Goal: Transaction & Acquisition: Purchase product/service

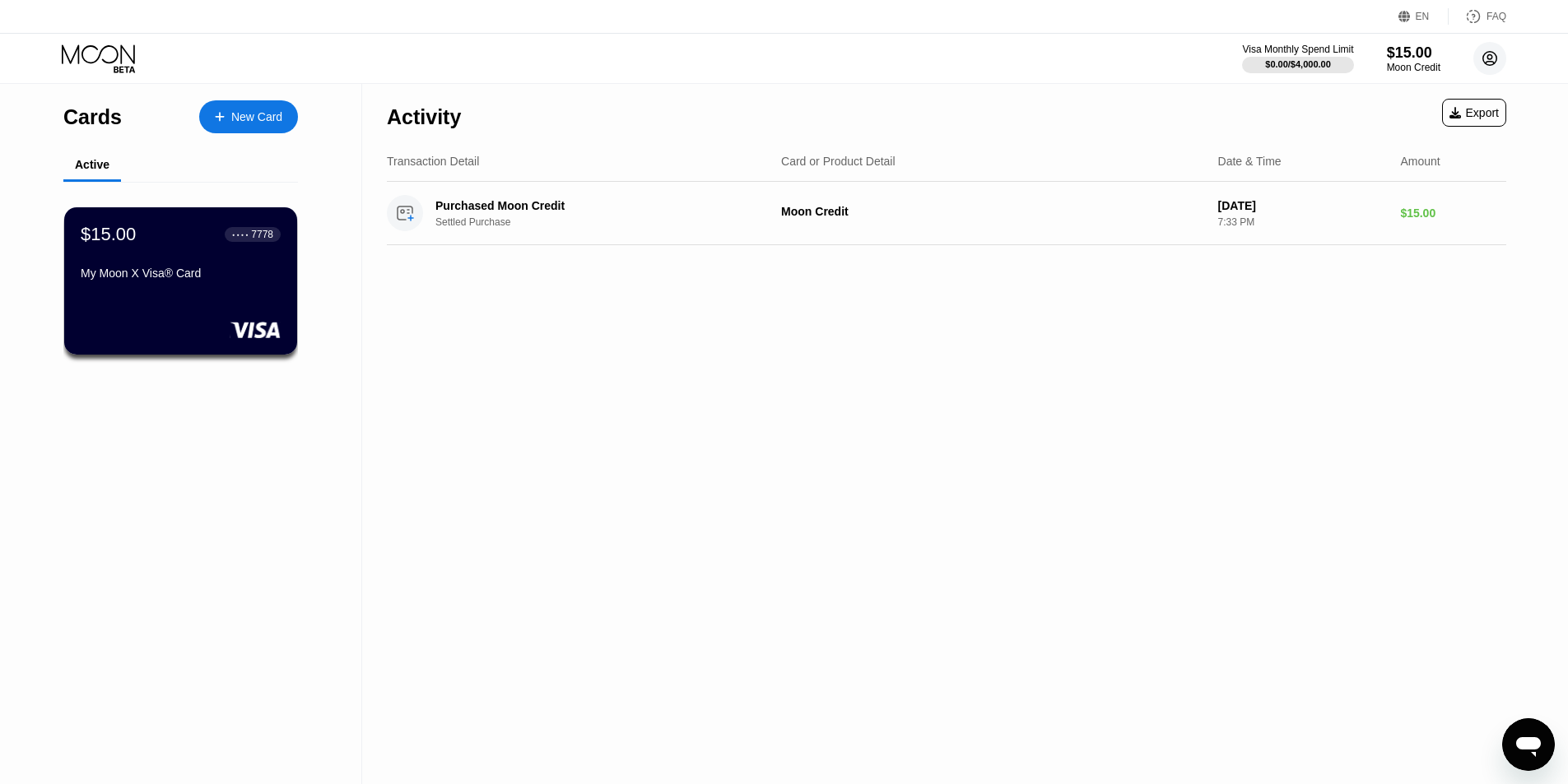
click at [1495, 54] on icon at bounding box center [1489, 58] width 14 height 14
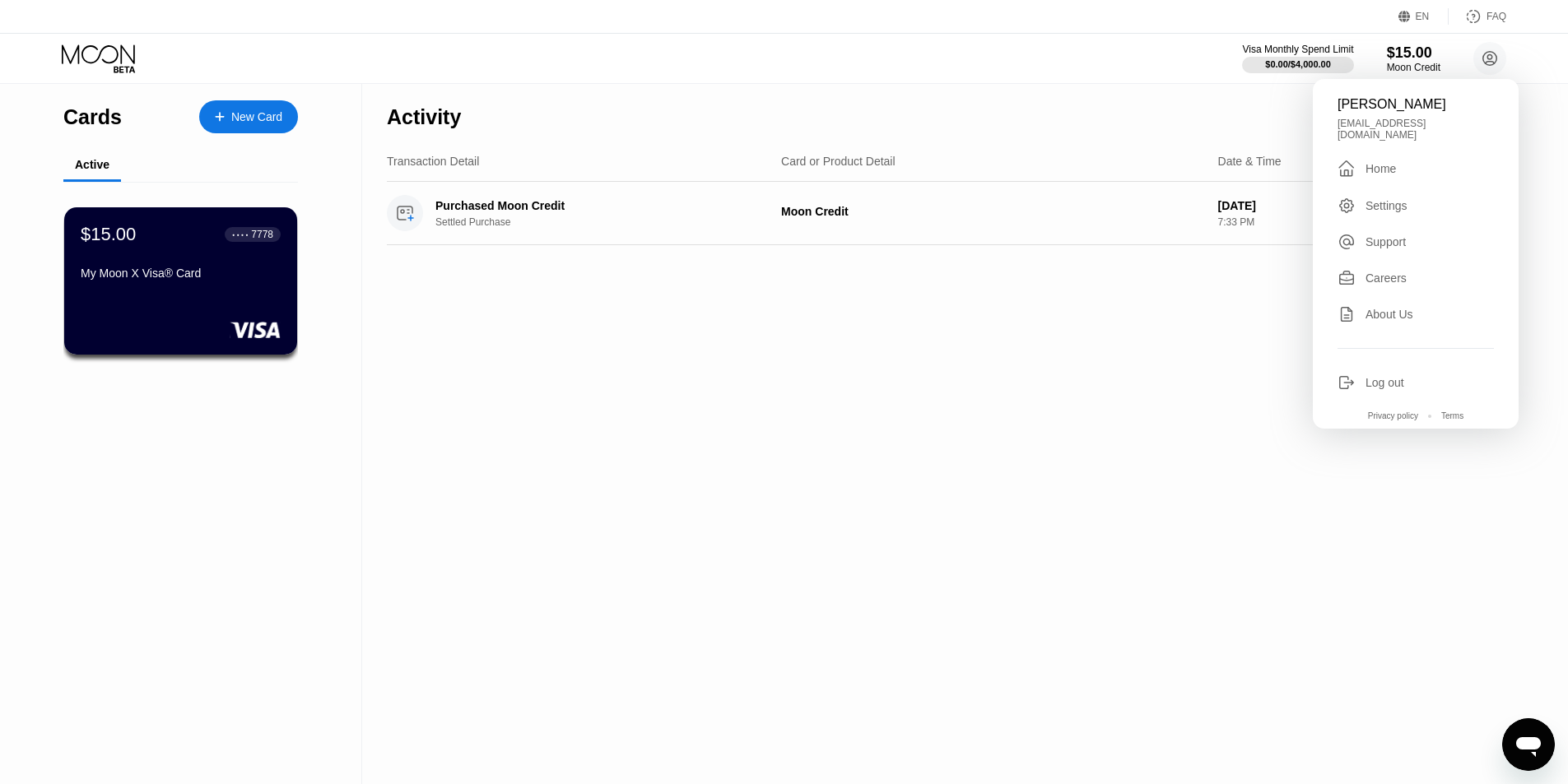
click at [740, 419] on div "Activity Export Transaction Detail Card or Product Detail Date & Time Amount Pu…" at bounding box center [946, 434] width 1169 height 700
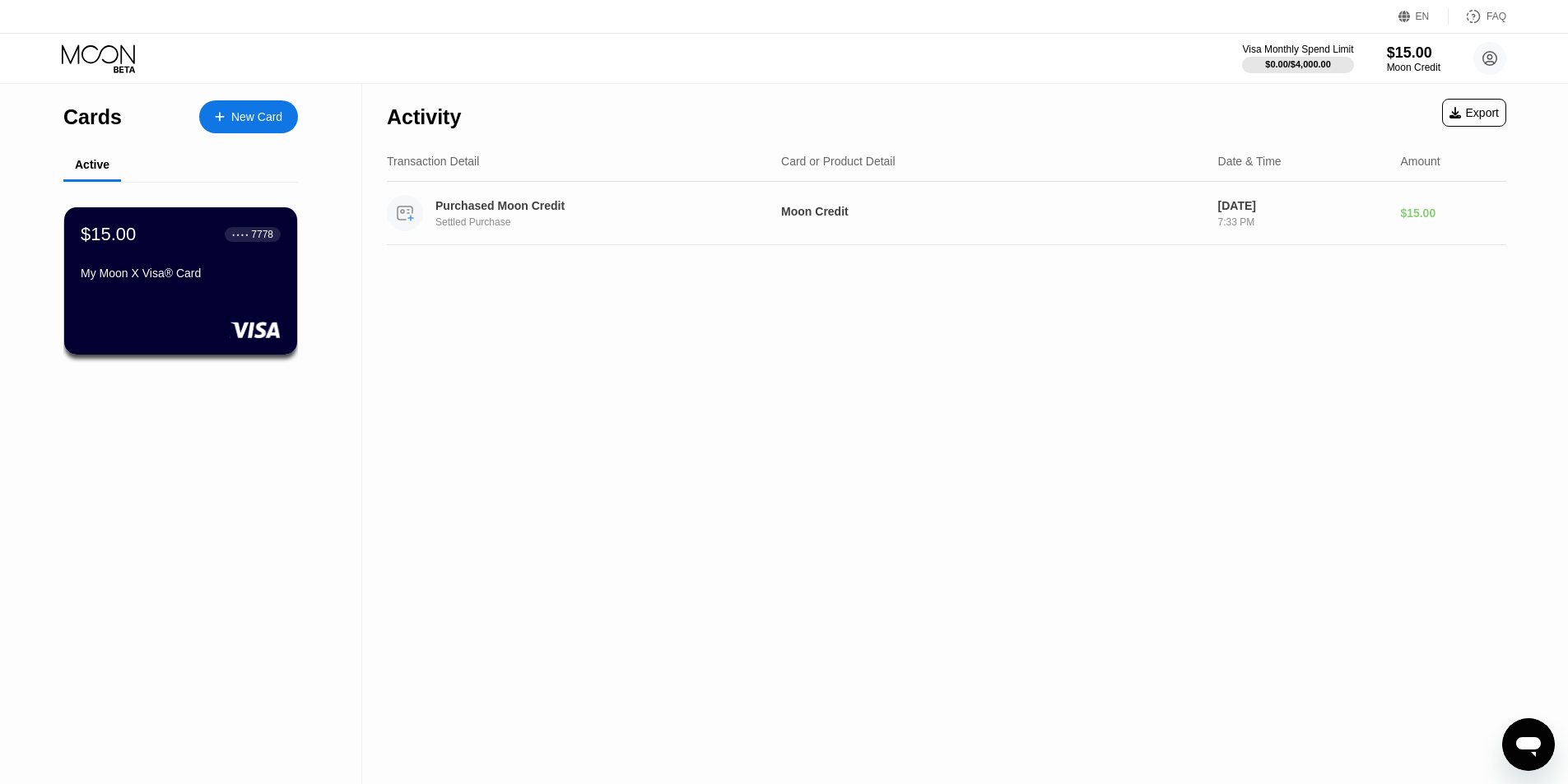
click at [593, 211] on div "Purchased Moon Credit" at bounding box center [595, 206] width 320 height 13
click at [645, 222] on div "Settled Purchase" at bounding box center [607, 222] width 344 height 11
click at [528, 223] on div "Settled Purchase" at bounding box center [607, 222] width 344 height 11
click at [249, 308] on div "$15.00 ● ● ● ● 7778 My Moon X Visa® Card" at bounding box center [181, 281] width 236 height 149
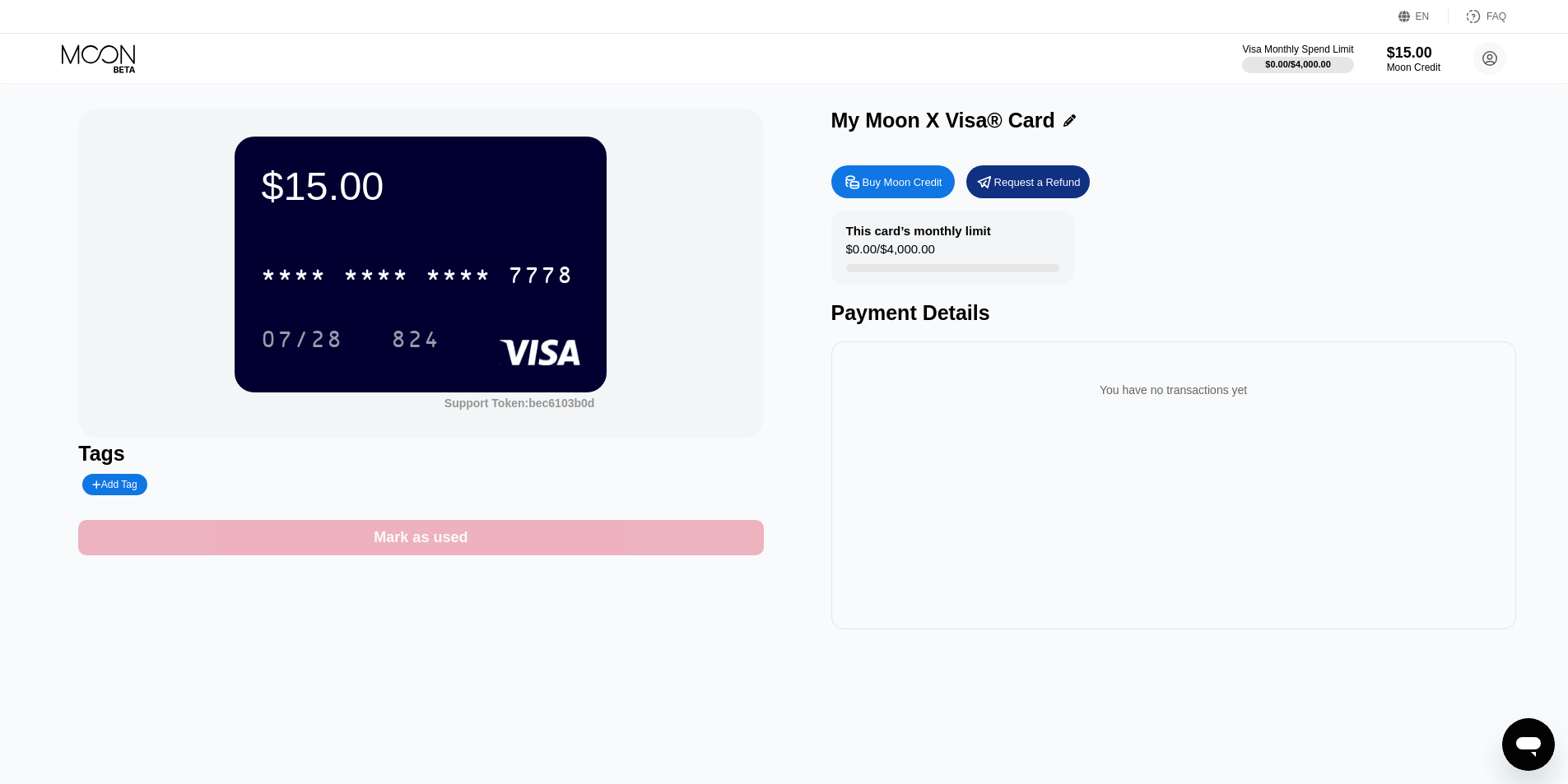
click at [465, 537] on div "Mark as used" at bounding box center [420, 537] width 94 height 18
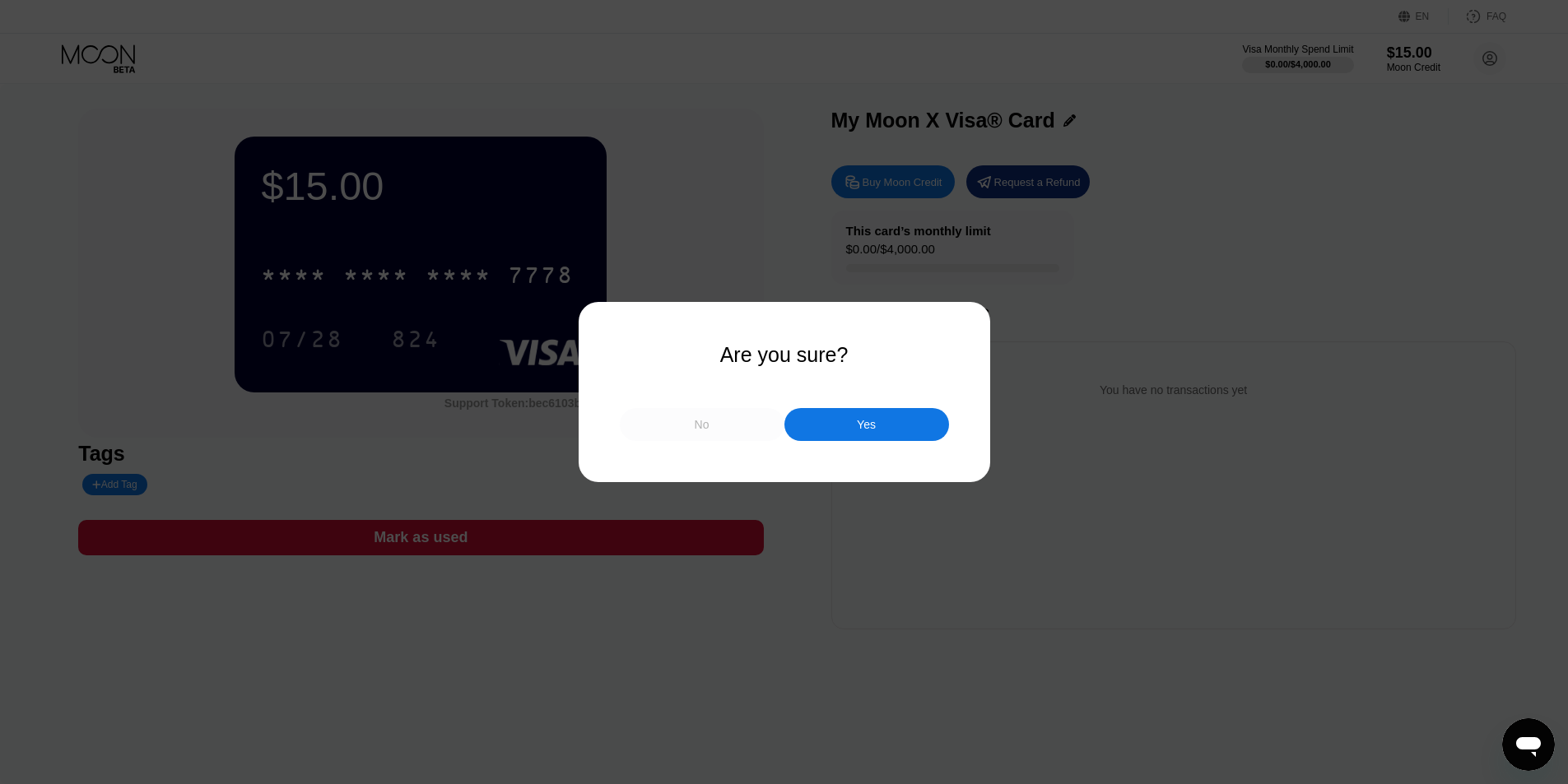
click at [732, 426] on div "No" at bounding box center [702, 425] width 164 height 33
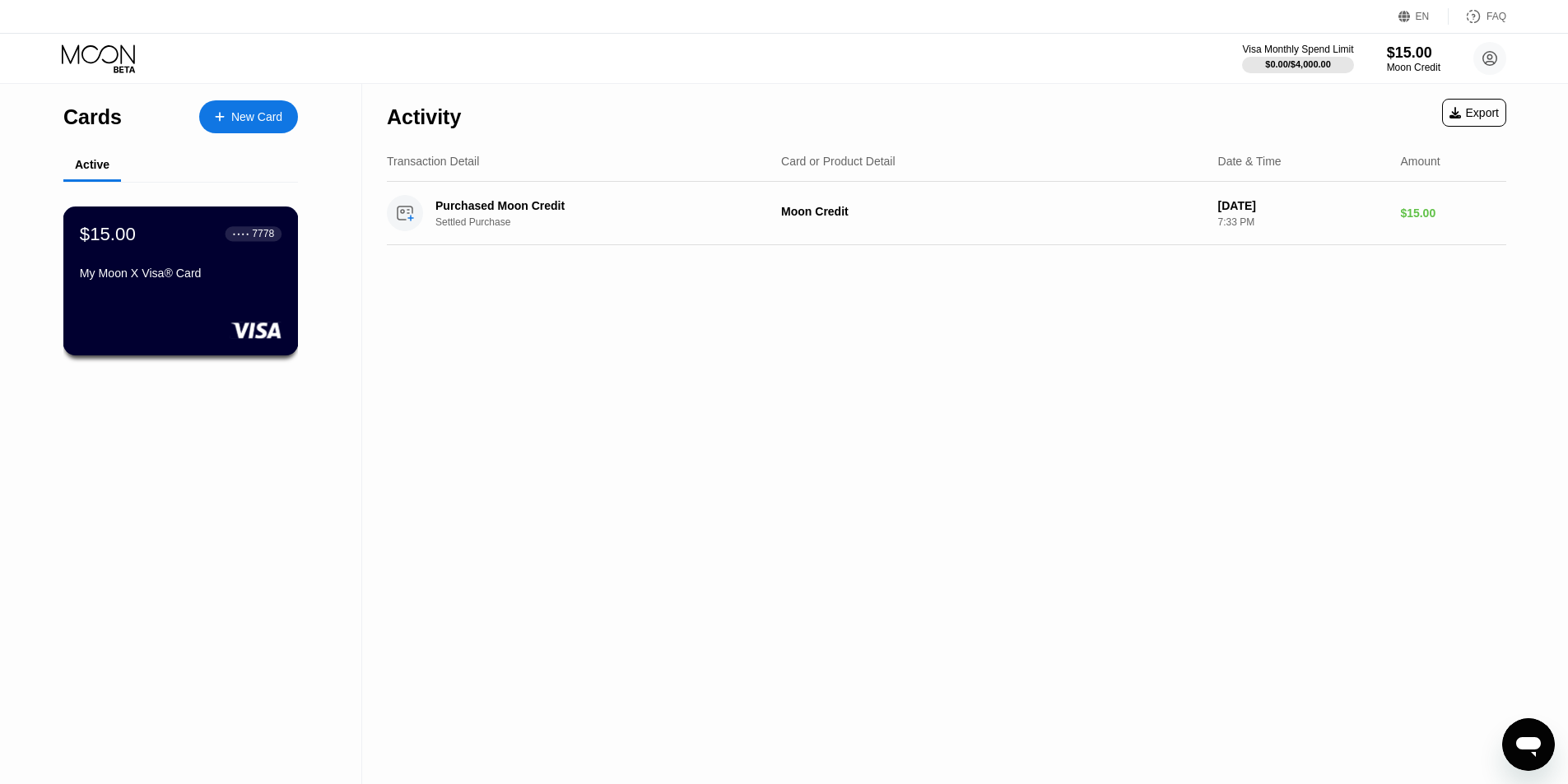
click at [167, 280] on div "My Moon X Visa® Card" at bounding box center [180, 273] width 201 height 13
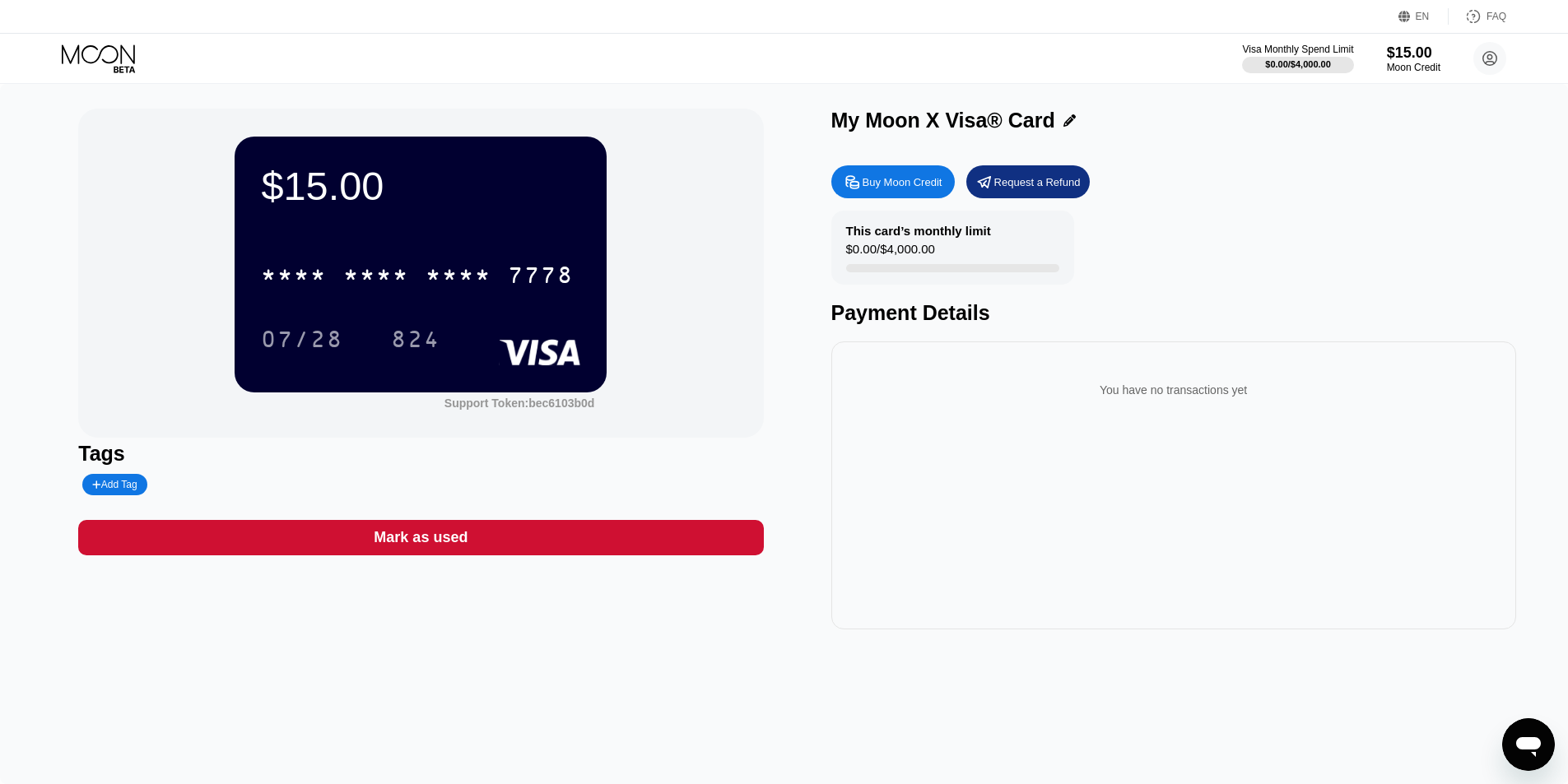
click at [924, 189] on div "Buy Moon Credit" at bounding box center [903, 182] width 79 height 14
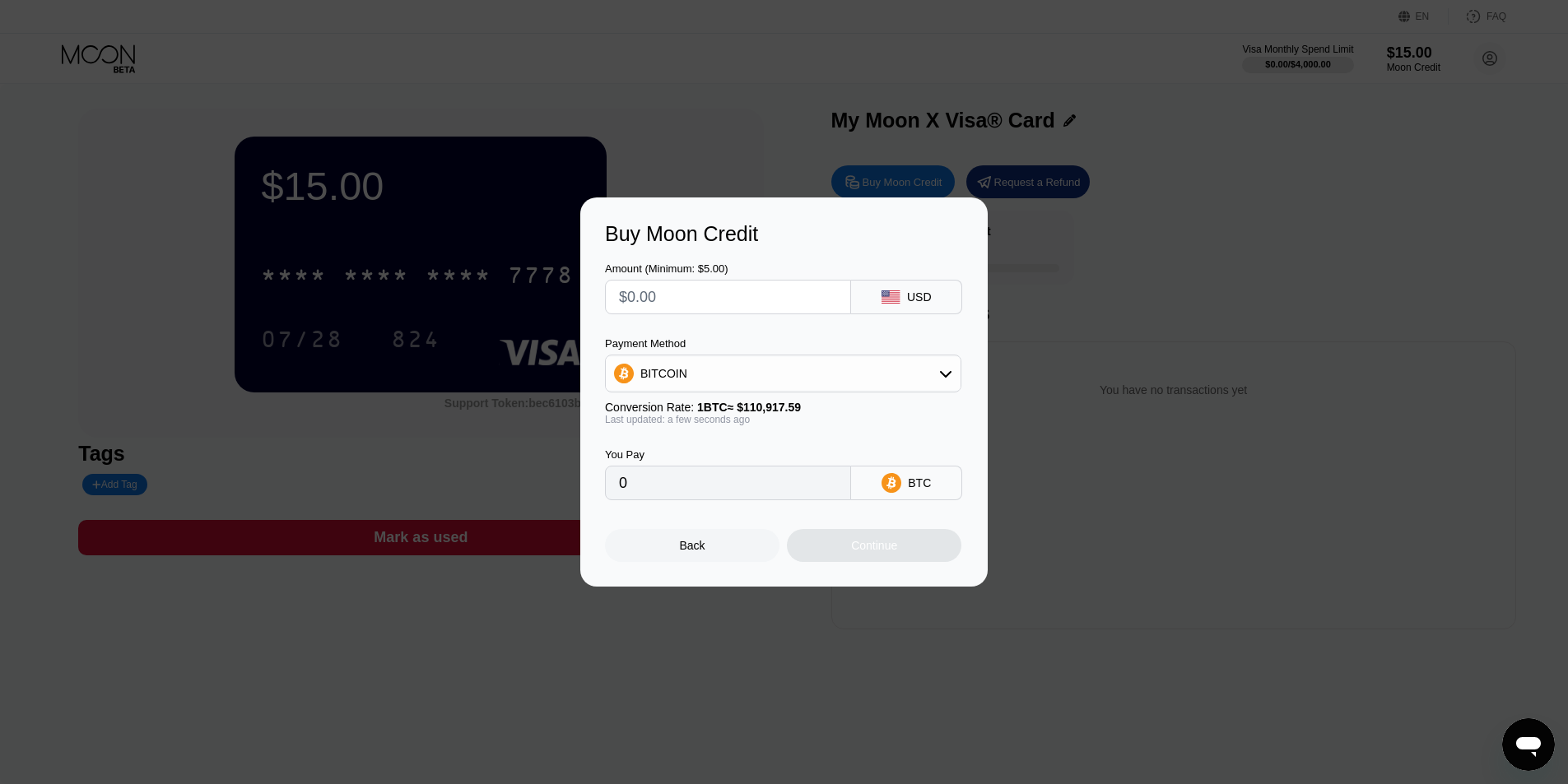
click at [879, 351] on div "Payment Method BITCOIN" at bounding box center [784, 365] width 357 height 55
click at [879, 364] on div "BITCOIN" at bounding box center [784, 374] width 355 height 33
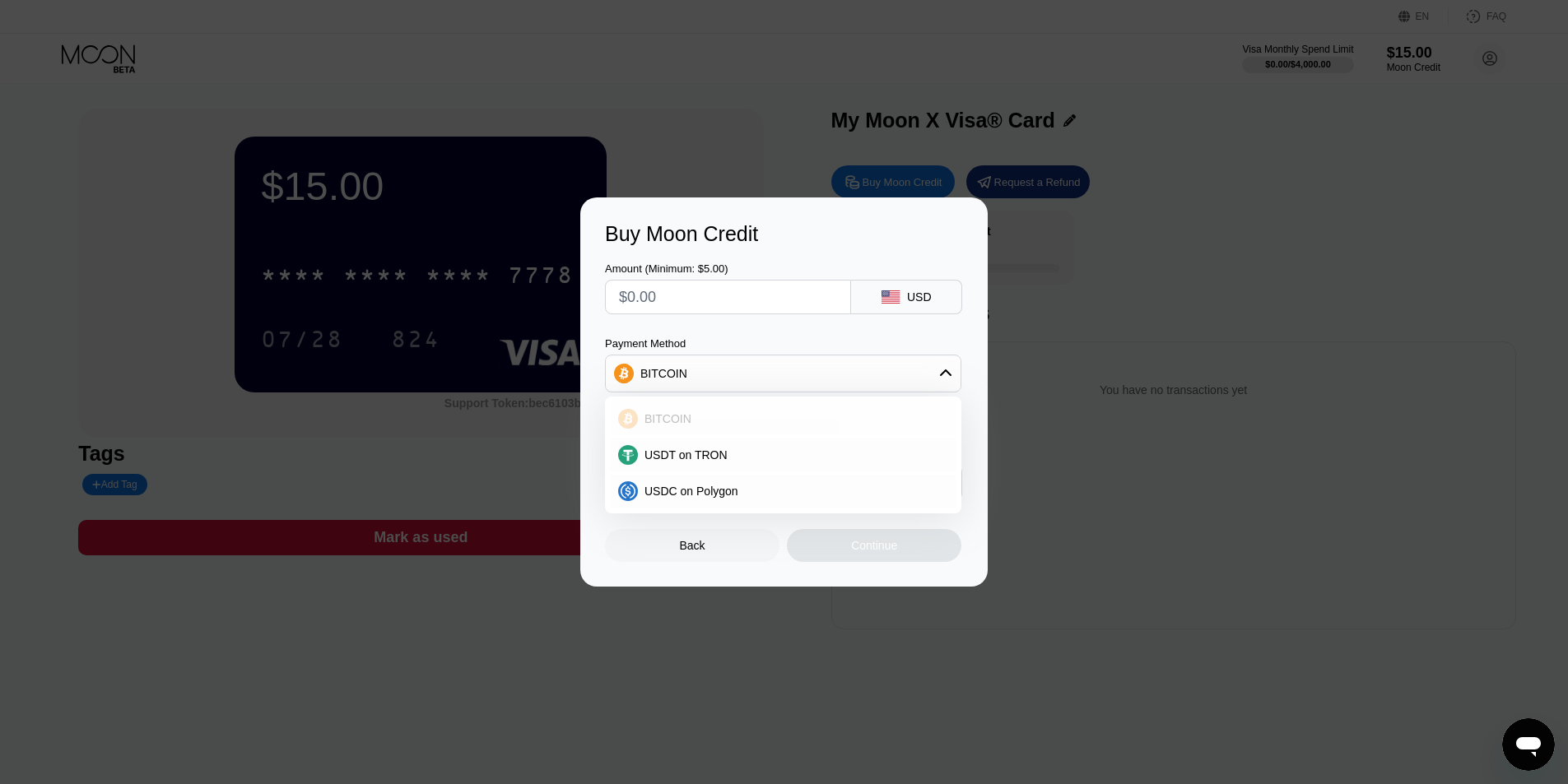
click at [816, 443] on div "USDT on TRON" at bounding box center [783, 455] width 346 height 33
type input "0.00"
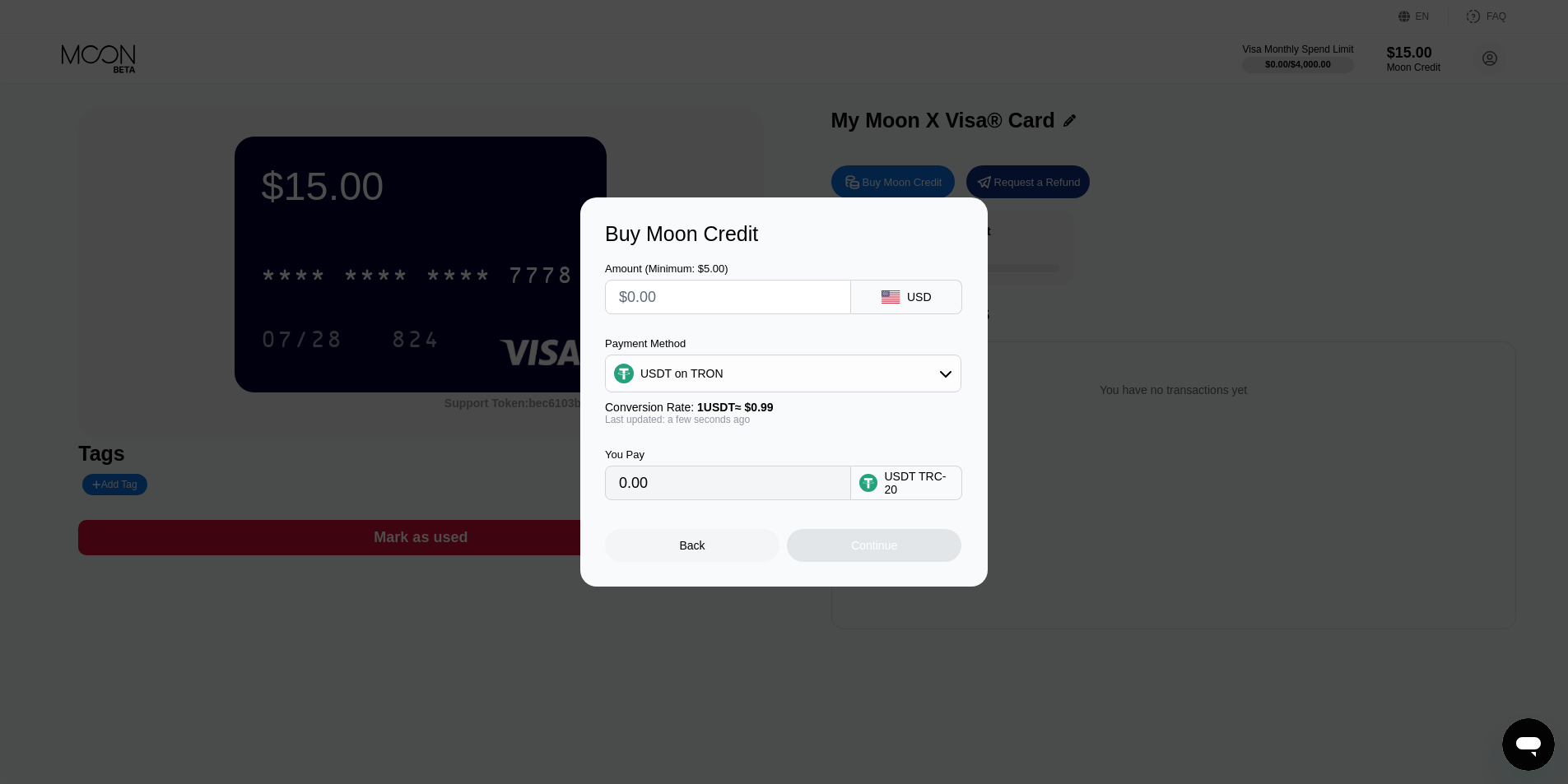
click at [772, 488] on input "0.00" at bounding box center [728, 483] width 218 height 33
click at [746, 305] on input "text" at bounding box center [728, 297] width 218 height 33
click at [903, 475] on div "USDT TRC-20" at bounding box center [918, 483] width 69 height 27
click at [904, 487] on div "USDT TRC-20" at bounding box center [918, 483] width 69 height 27
click at [735, 483] on input "0.00" at bounding box center [728, 483] width 218 height 33
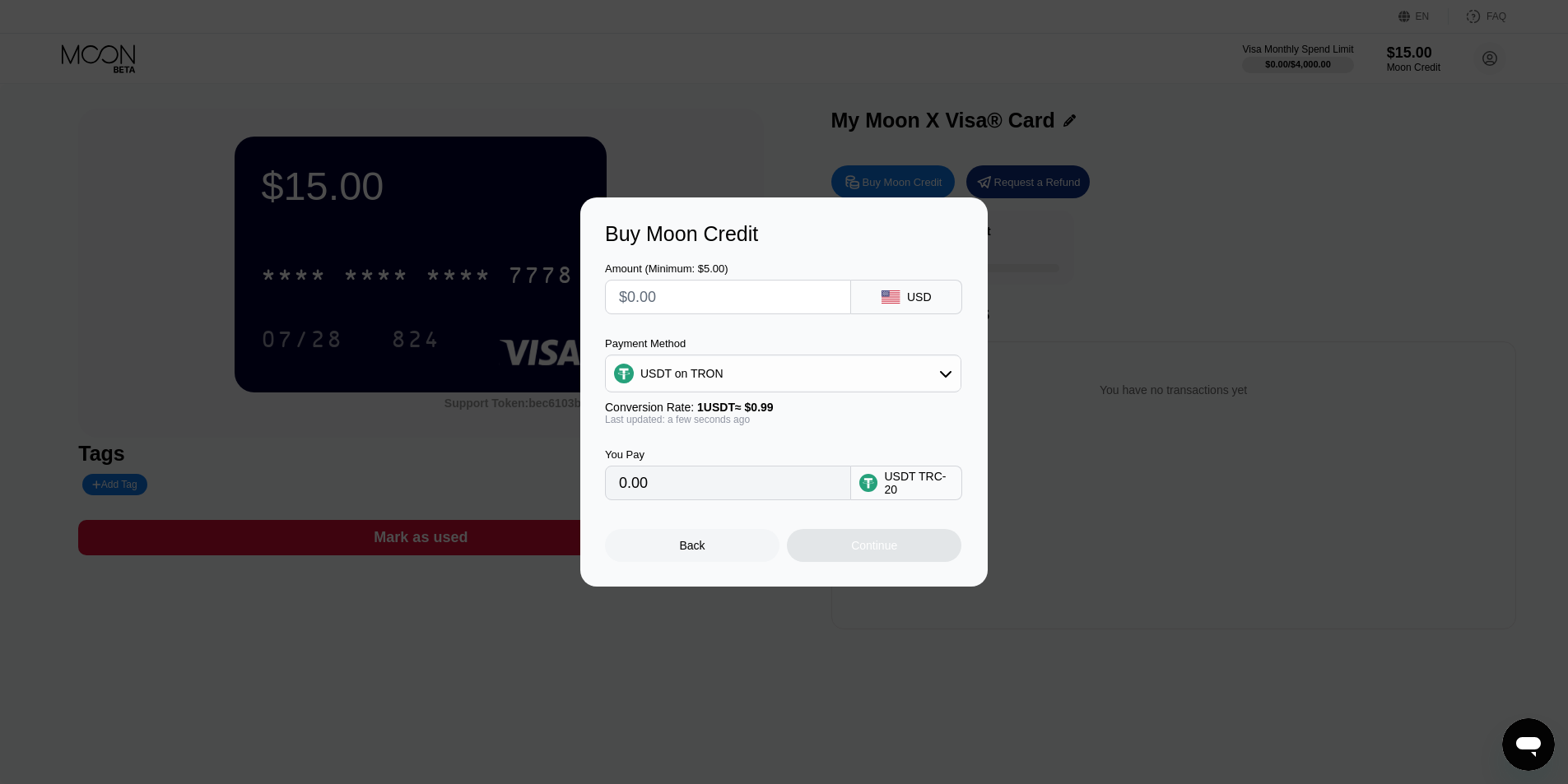
click at [750, 380] on div "USDT on TRON" at bounding box center [784, 374] width 355 height 33
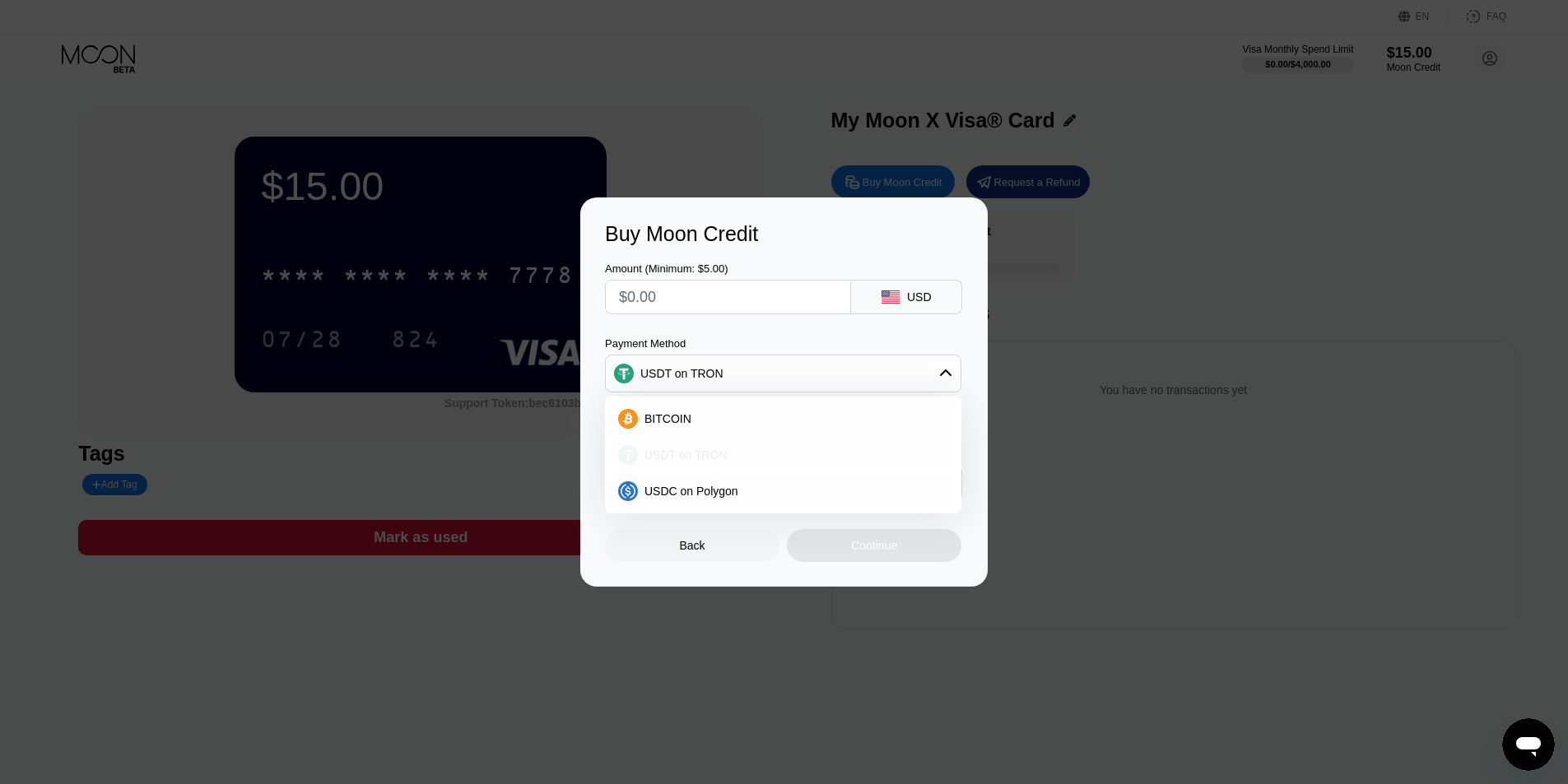
click at [743, 453] on div "USDT on TRON" at bounding box center [793, 455] width 310 height 13
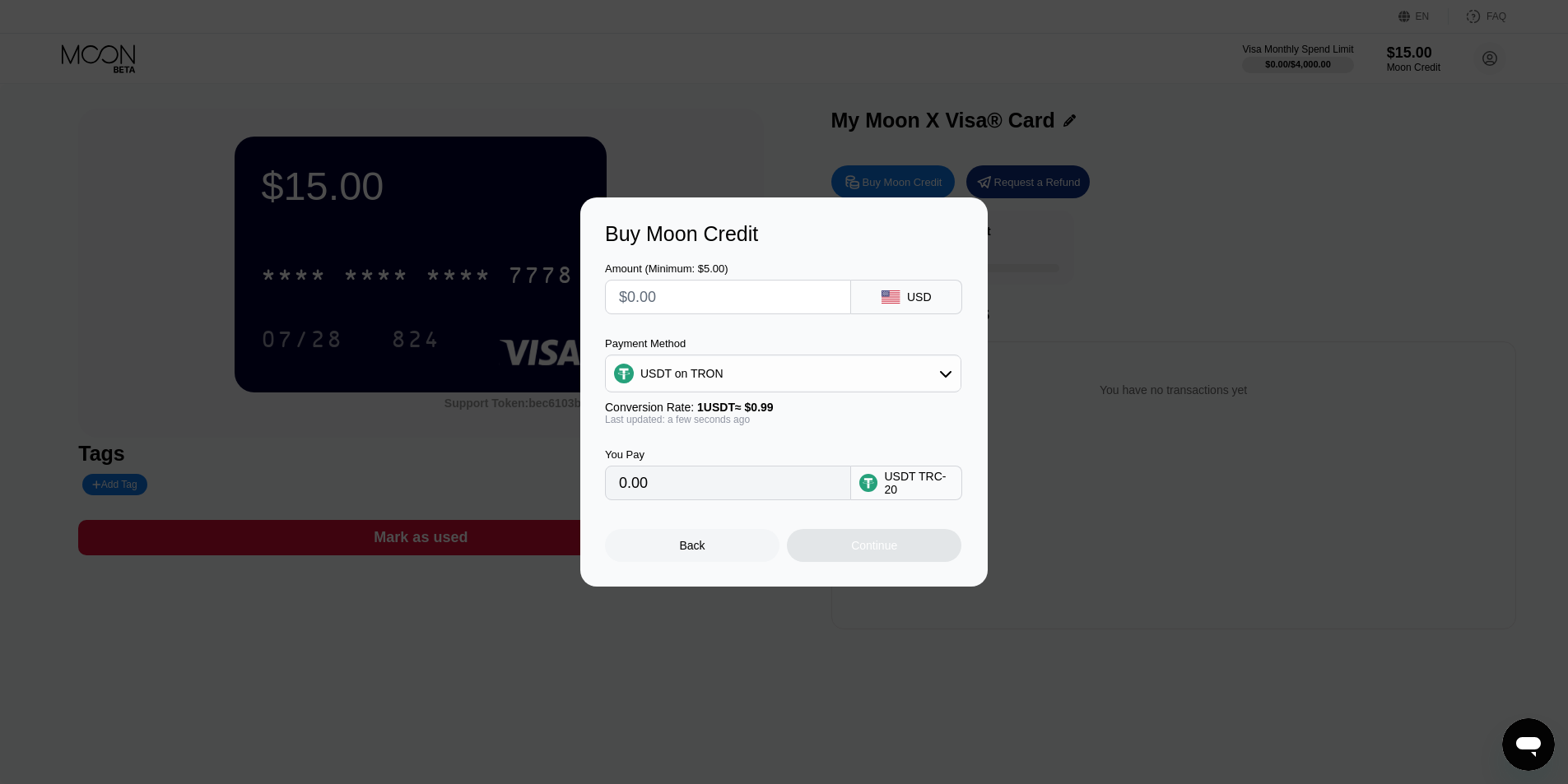
click at [699, 299] on input "text" at bounding box center [728, 297] width 218 height 33
click at [863, 509] on div "Back Continue" at bounding box center [784, 531] width 359 height 62
click at [858, 375] on div "USDT on TRON" at bounding box center [784, 374] width 355 height 33
click at [841, 458] on div "USDT on TRON" at bounding box center [793, 455] width 310 height 13
click at [869, 370] on div "USDT on TRON" at bounding box center [784, 374] width 355 height 33
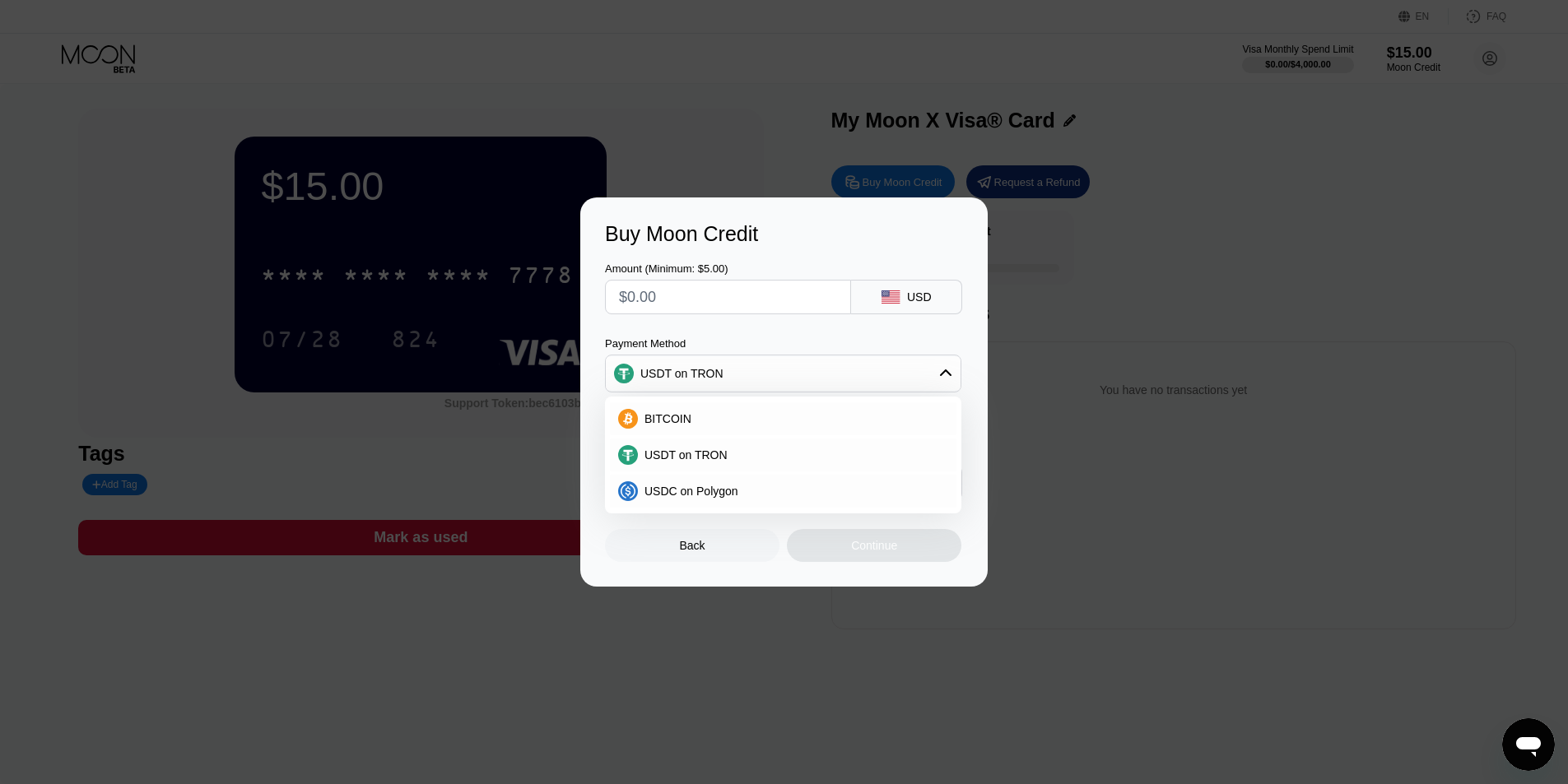
click at [767, 337] on div "Payment Method" at bounding box center [784, 343] width 357 height 12
click at [780, 457] on div "USDT on TRON" at bounding box center [793, 455] width 310 height 13
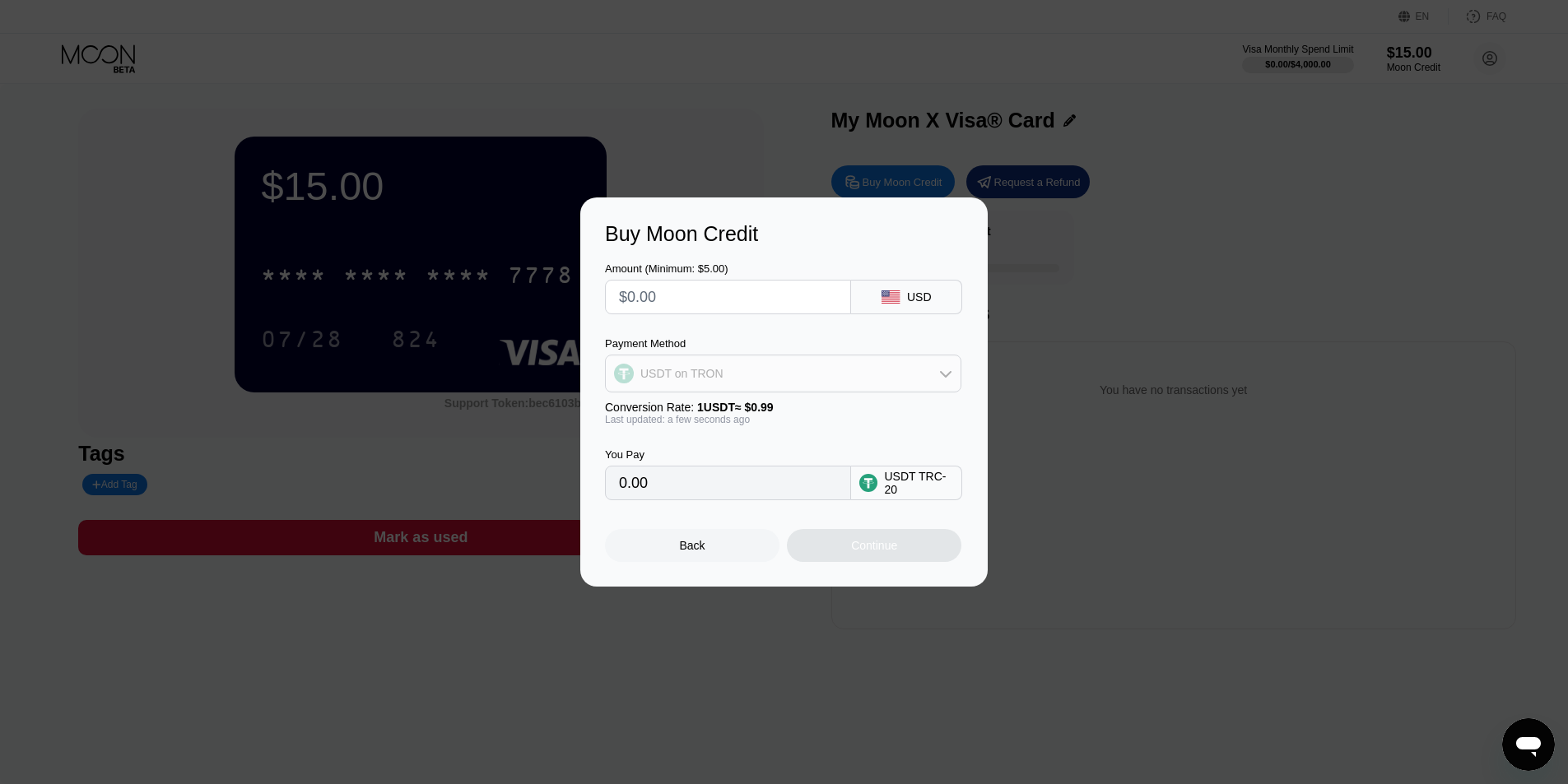
click at [794, 380] on div "USDT on TRON" at bounding box center [784, 374] width 355 height 33
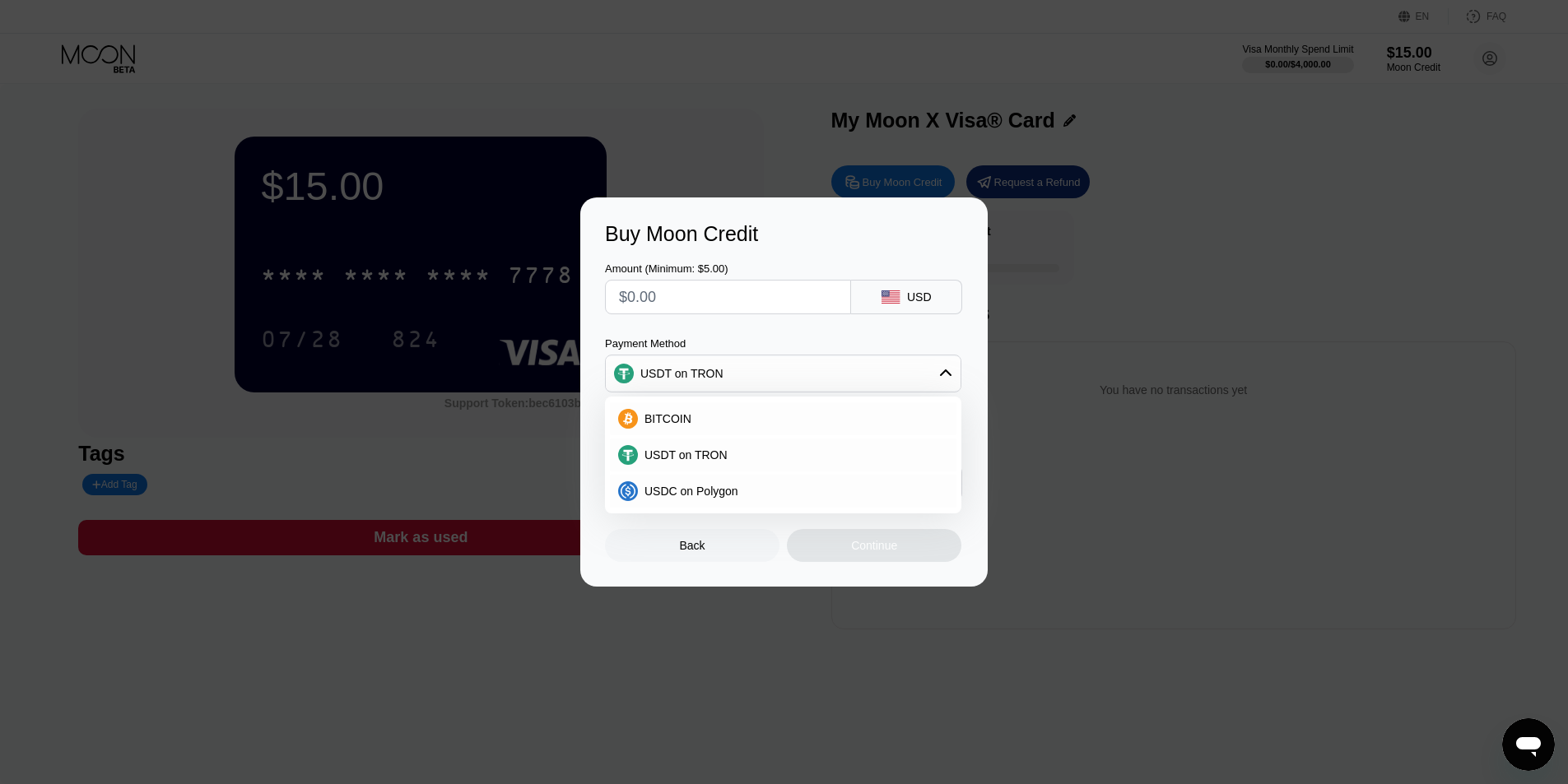
click at [826, 313] on div at bounding box center [728, 296] width 246 height 34
click at [813, 302] on input "text" at bounding box center [728, 297] width 218 height 33
click at [830, 331] on div "Amount (Minimum: $5.00) USD Payment Method USDT on TRON BITCOIN USDT on TRON US…" at bounding box center [784, 372] width 359 height 254
